Goal: Navigation & Orientation: Understand site structure

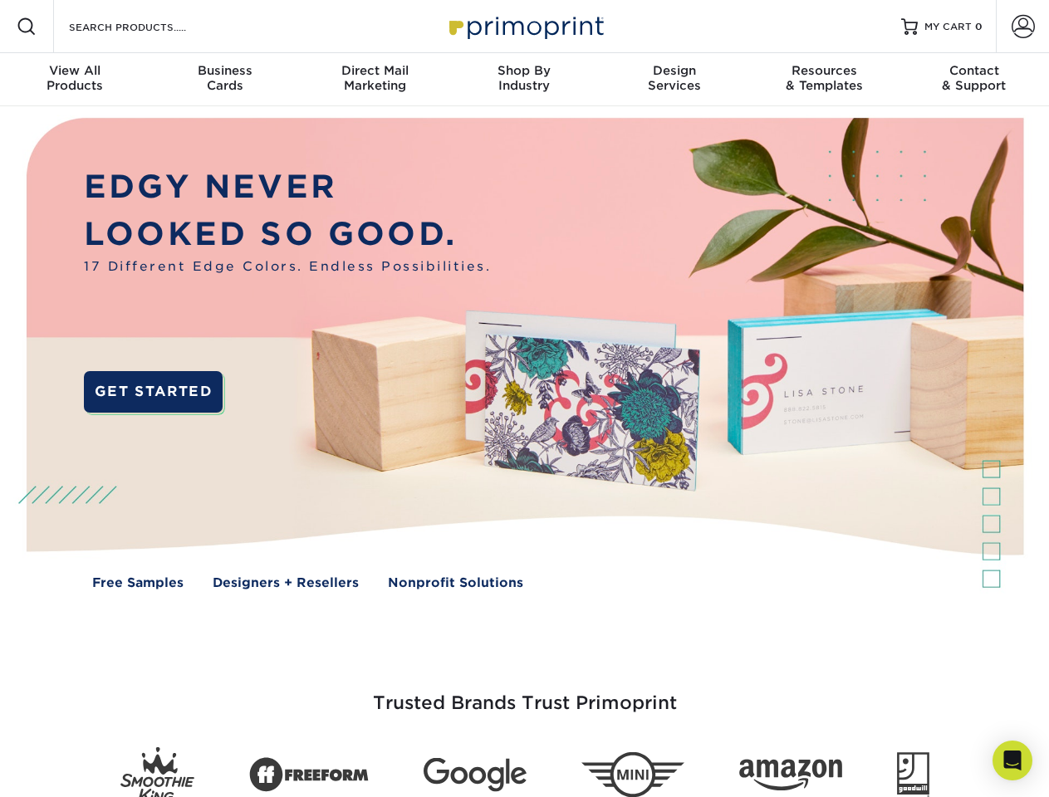
click at [524, 399] on img at bounding box center [524, 365] width 1038 height 519
click at [27, 27] on span at bounding box center [27, 27] width 20 height 20
click at [1022, 27] on span at bounding box center [1023, 26] width 23 height 23
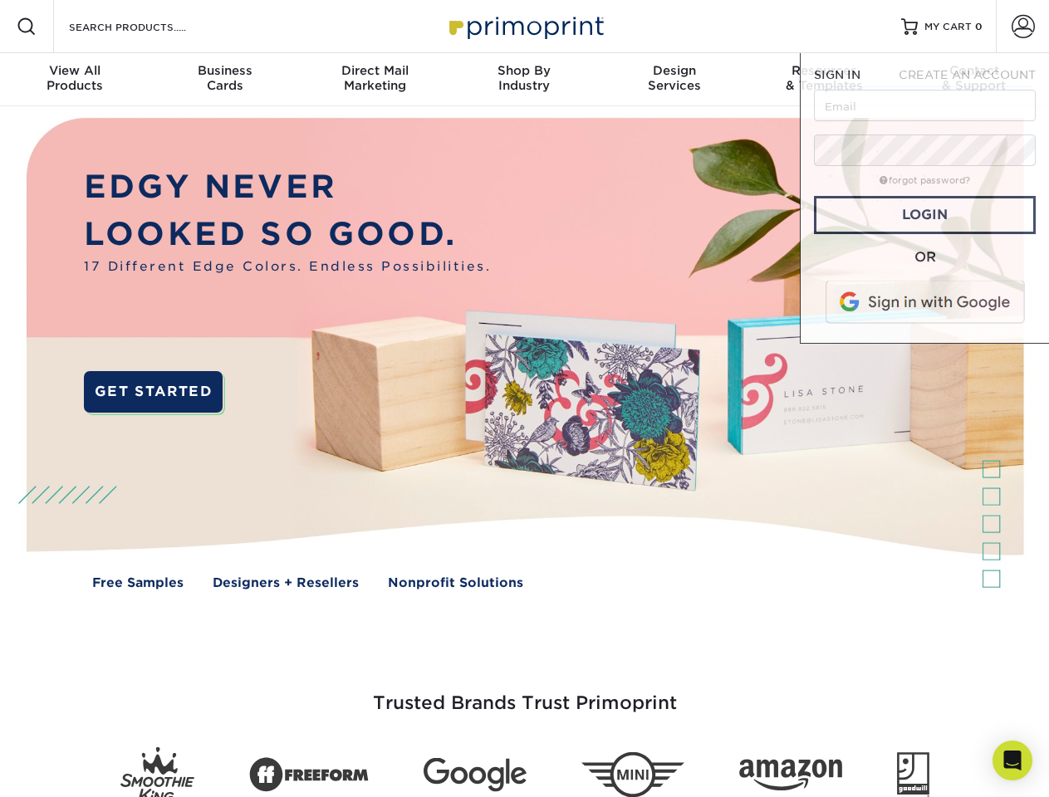
click at [75, 80] on div "View All Products" at bounding box center [74, 78] width 149 height 30
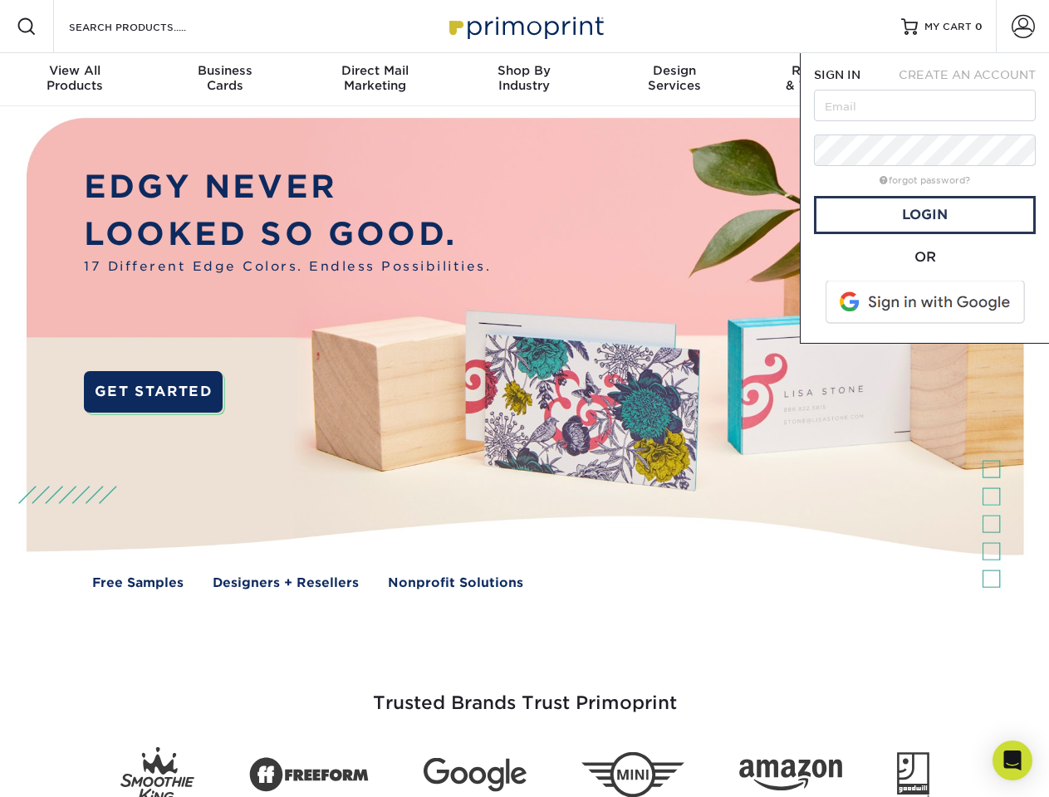
click at [224, 80] on div "Business Cards" at bounding box center [223, 78] width 149 height 30
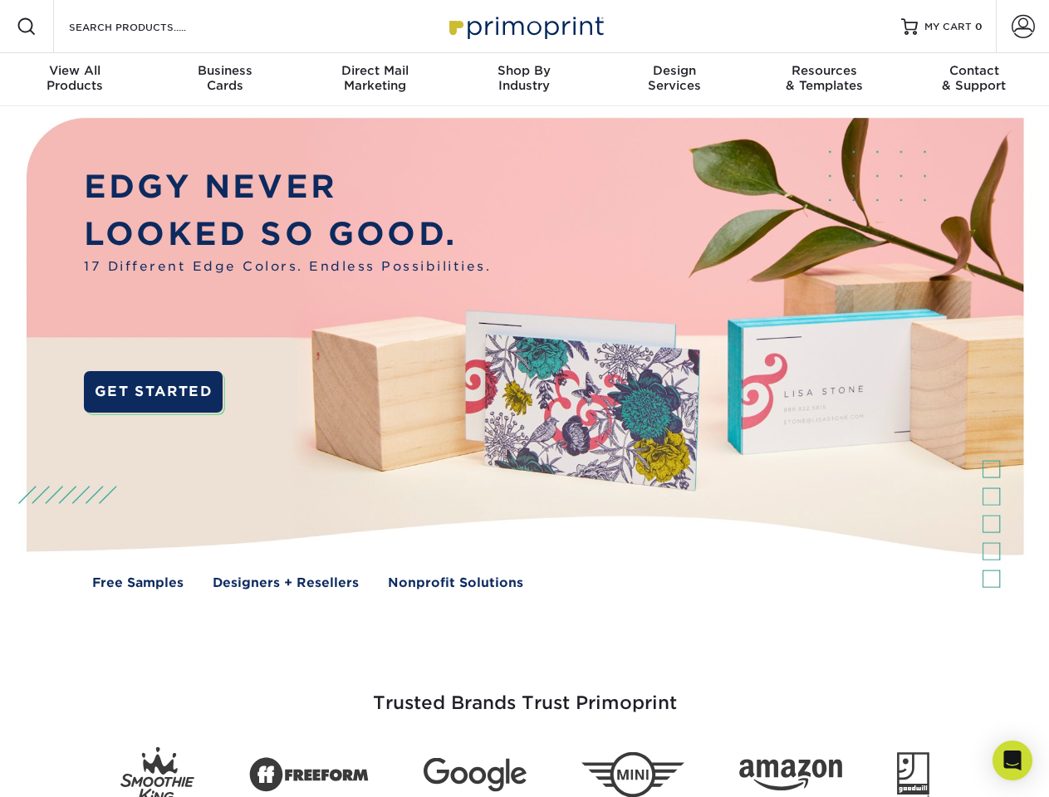
click at [375, 80] on div "Direct Mail Marketing" at bounding box center [374, 78] width 149 height 30
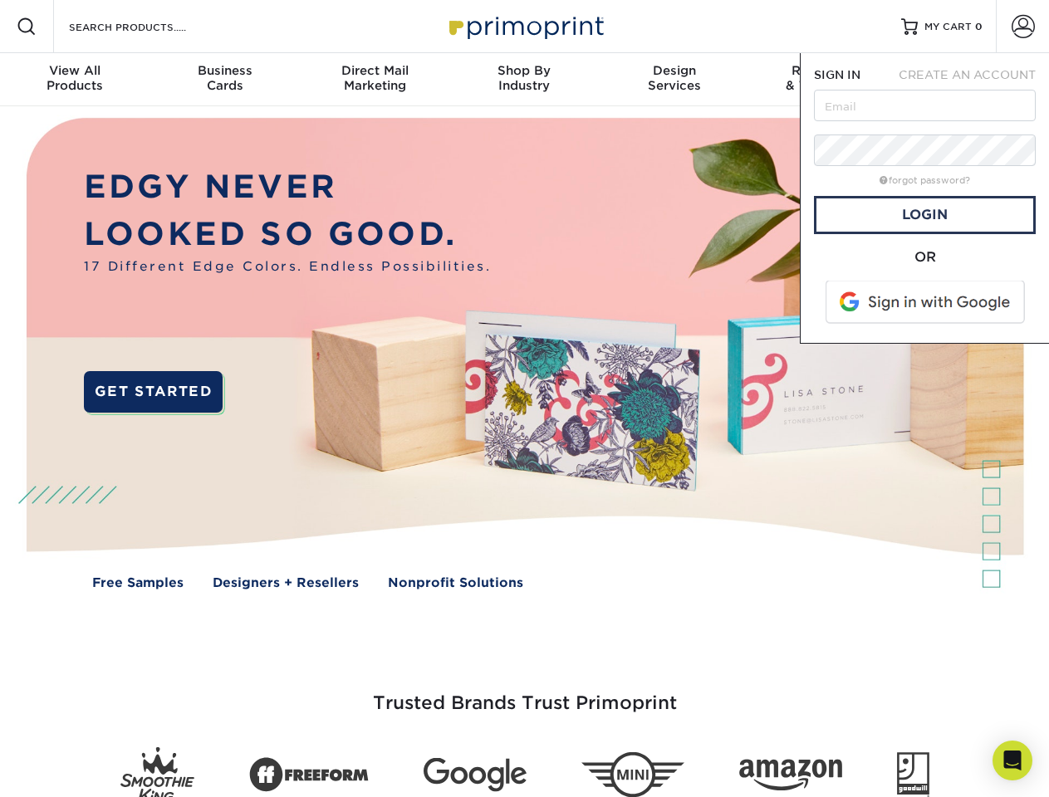
click at [524, 80] on div "Shop By Industry" at bounding box center [523, 78] width 149 height 30
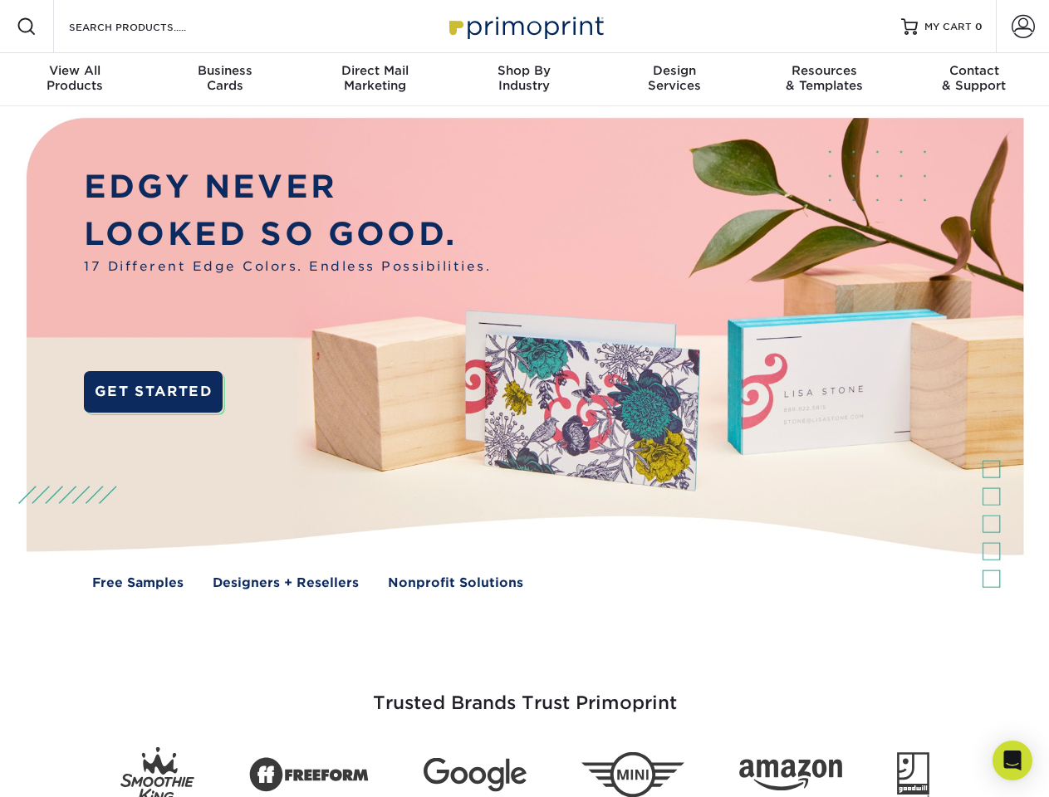
click at [674, 80] on div "Design Services" at bounding box center [674, 78] width 149 height 30
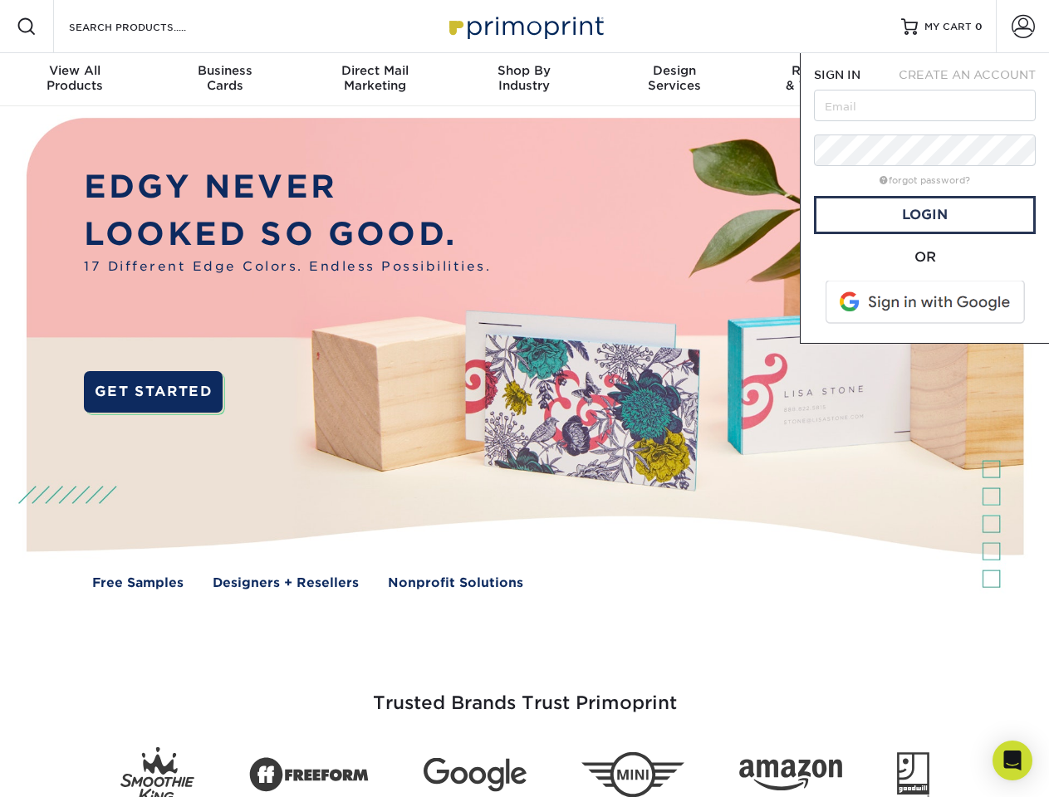
click at [824, 80] on span "SIGN IN" at bounding box center [837, 74] width 47 height 13
click at [974, 80] on div "Contact & Support" at bounding box center [973, 78] width 149 height 30
